Goal: Task Accomplishment & Management: Use online tool/utility

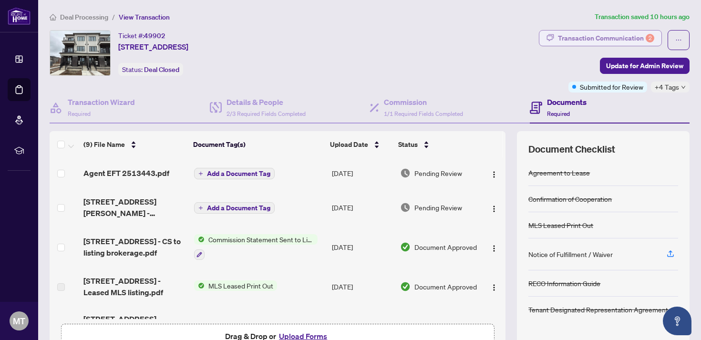
click at [574, 37] on div "Transaction Communication 2" at bounding box center [606, 38] width 96 height 15
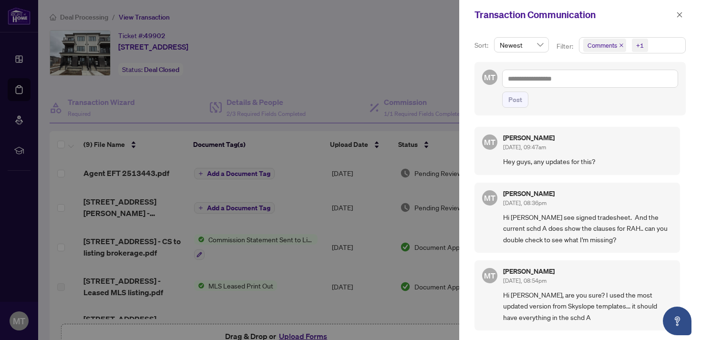
click at [308, 124] on div at bounding box center [350, 170] width 701 height 340
click at [119, 178] on div at bounding box center [350, 170] width 701 height 340
click at [673, 18] on div "Transaction Communication" at bounding box center [574, 15] width 199 height 14
click at [683, 17] on button "button" at bounding box center [680, 14] width 12 height 11
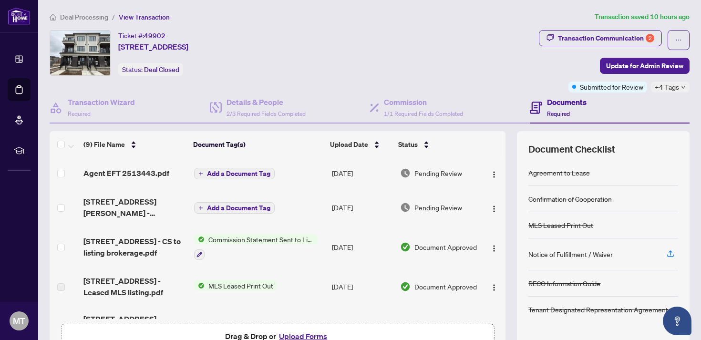
click at [124, 181] on td "Agent EFT 2513443.pdf" at bounding box center [135, 173] width 110 height 31
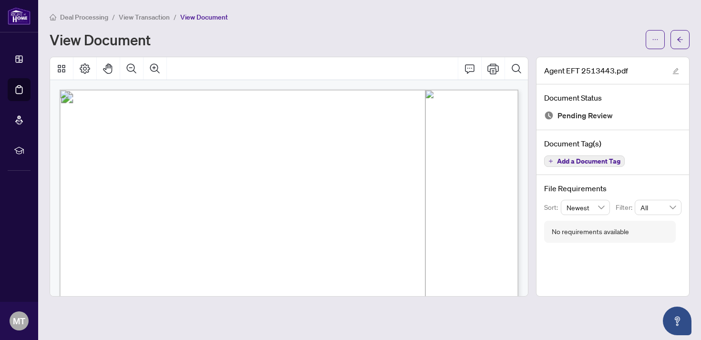
click at [149, 18] on span "View Transaction" at bounding box center [144, 17] width 51 height 9
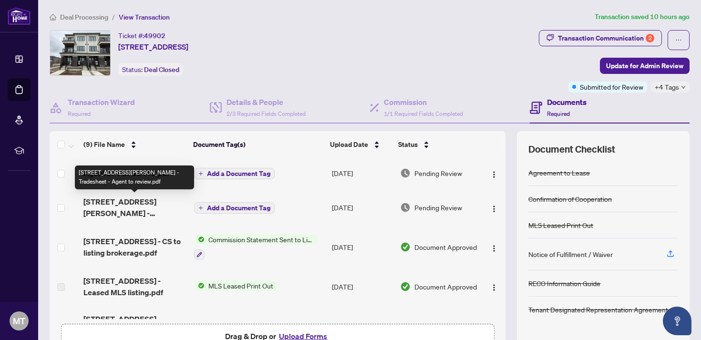
click at [156, 200] on span "[STREET_ADDRESS][PERSON_NAME] - Tradesheet - Agent to review.pdf" at bounding box center [135, 207] width 103 height 23
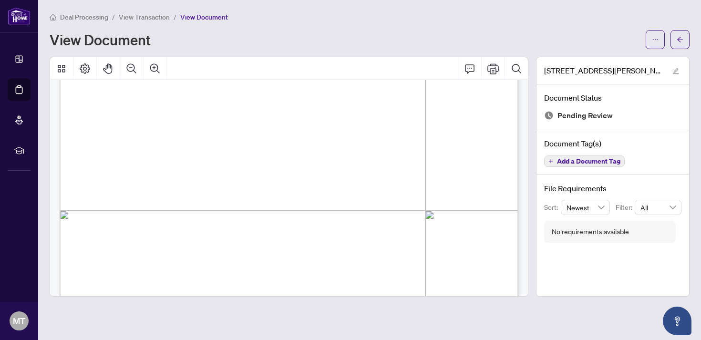
scroll to position [238, 0]
